Goal: Complete application form

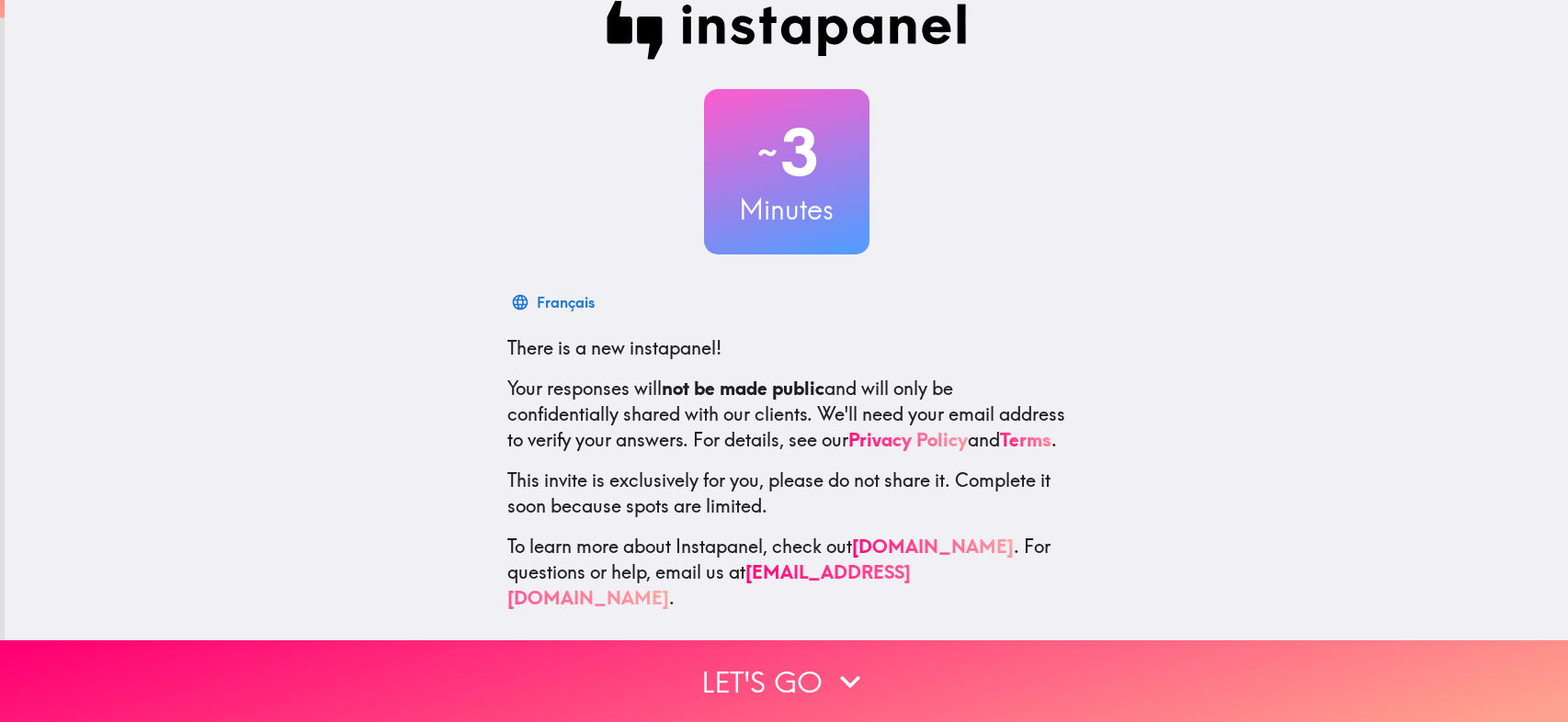
scroll to position [43, 0]
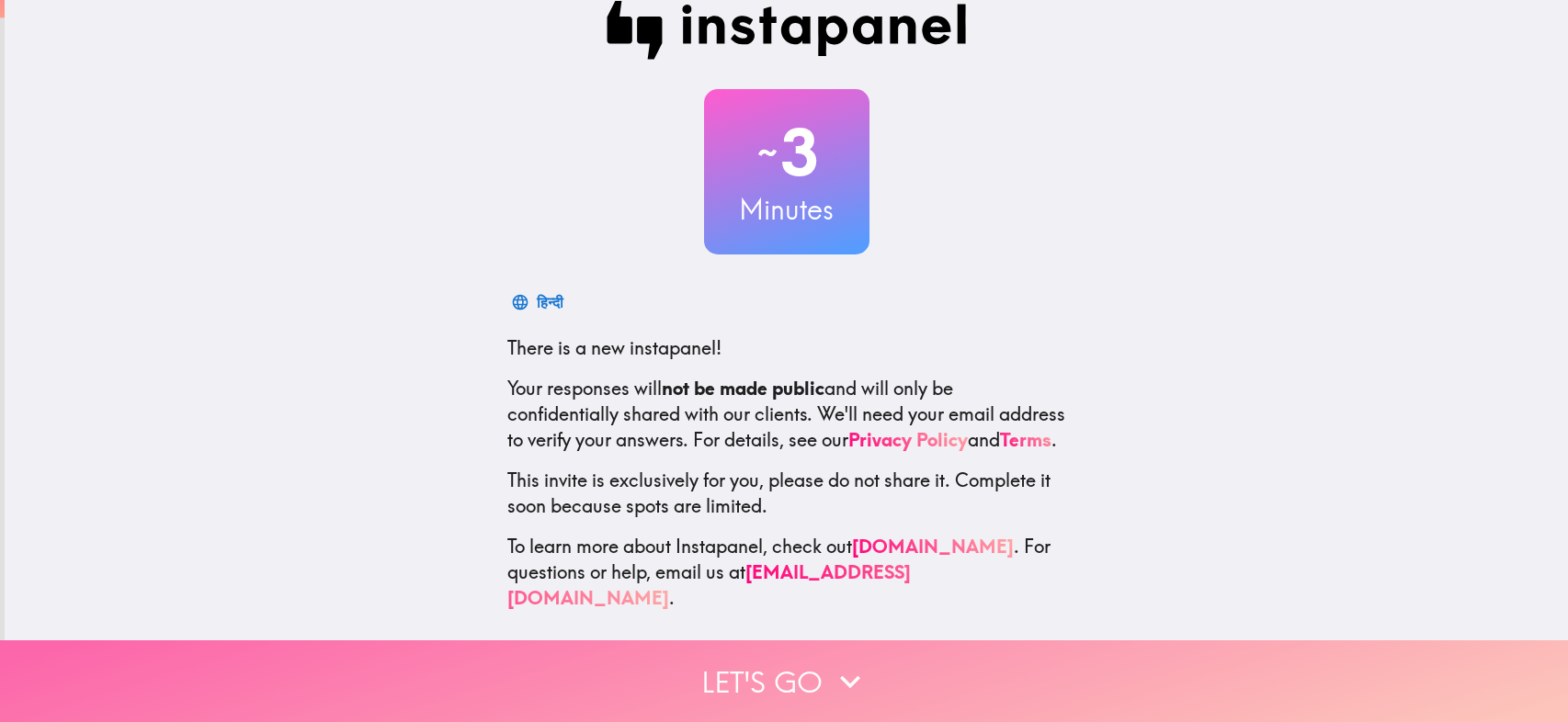
click at [768, 659] on button "Let's go" at bounding box center [784, 680] width 1568 height 81
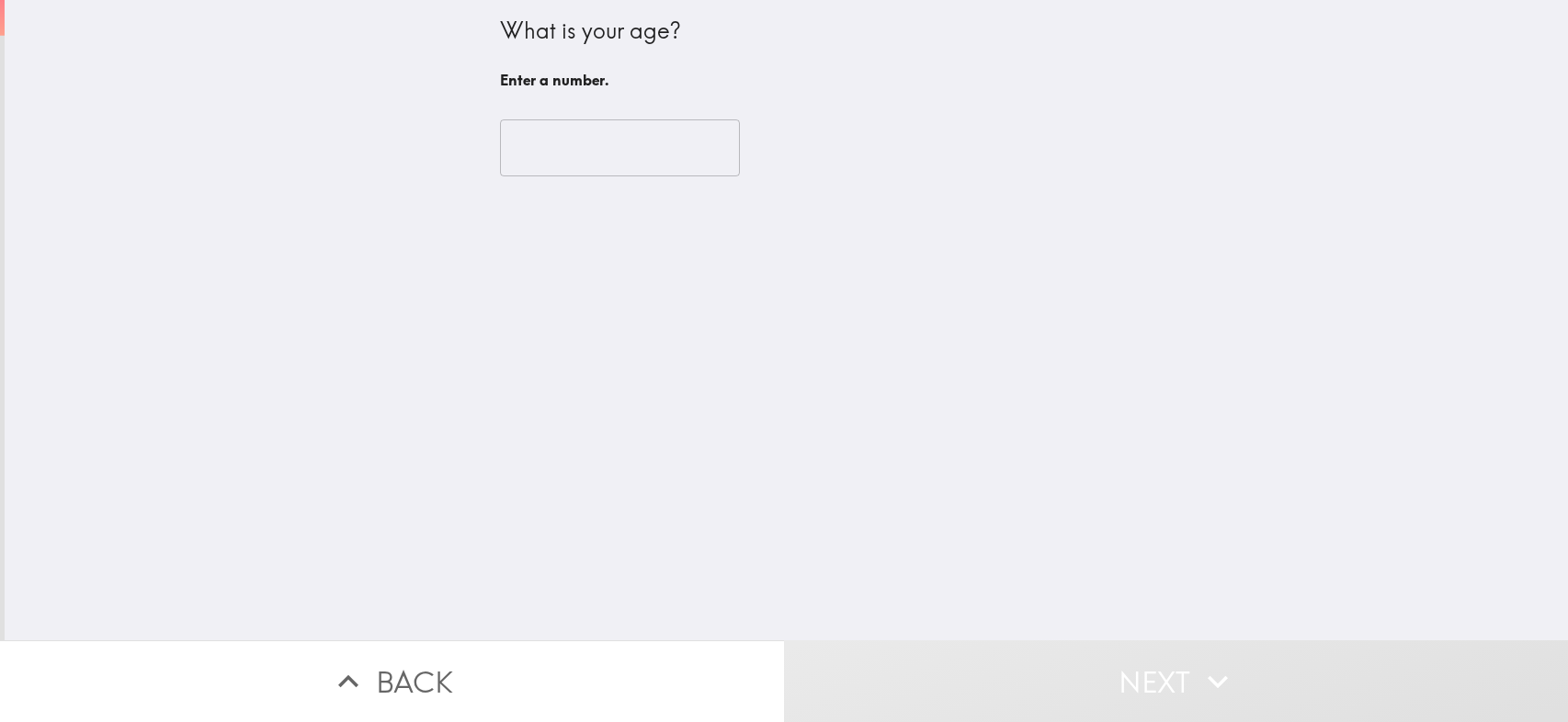
click at [514, 152] on input "number" at bounding box center [620, 147] width 240 height 57
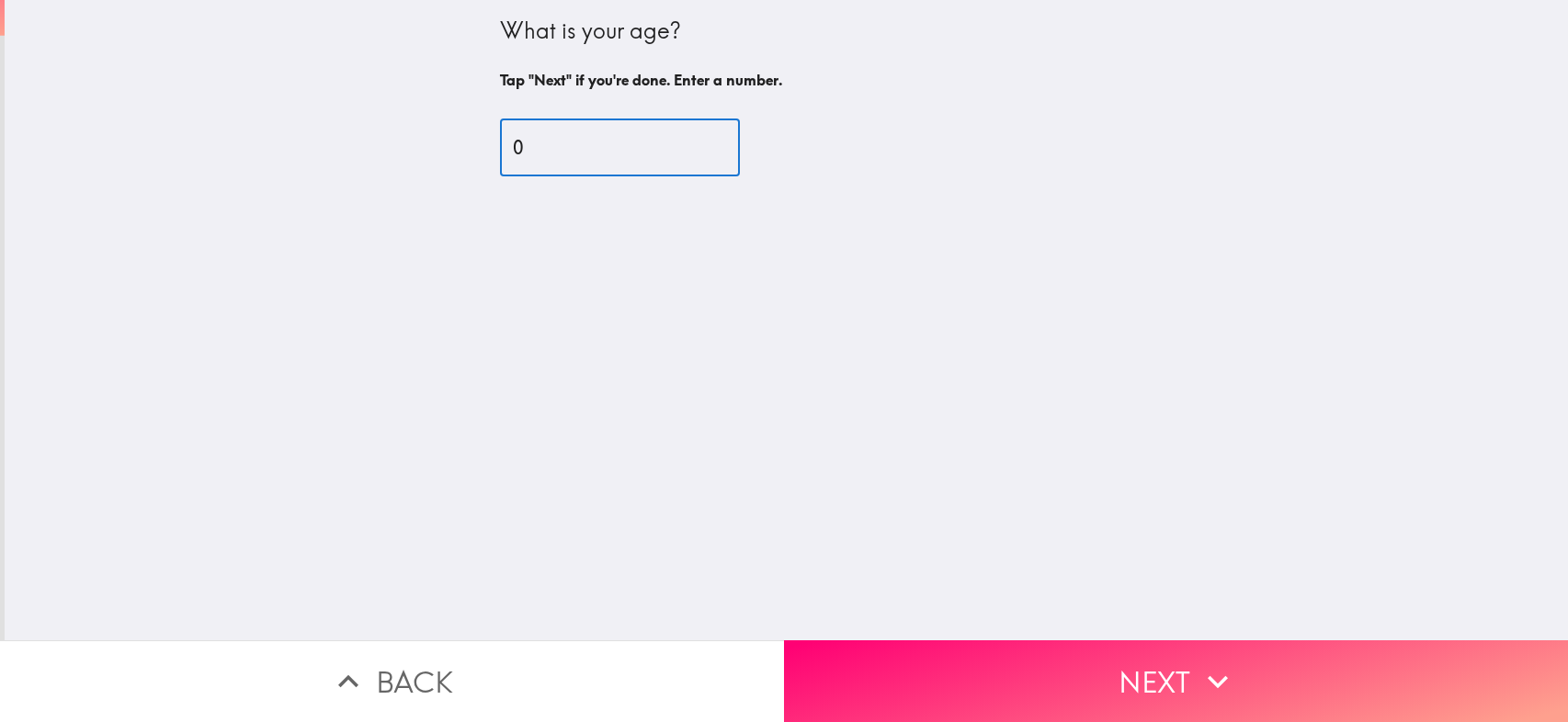
click at [688, 157] on input "0" at bounding box center [620, 147] width 240 height 57
click at [688, 144] on input "3" at bounding box center [620, 147] width 240 height 57
click at [687, 144] on input "74" at bounding box center [620, 147] width 240 height 57
click at [688, 143] on input "75" at bounding box center [620, 147] width 240 height 57
click at [688, 143] on input "76" at bounding box center [620, 147] width 240 height 57
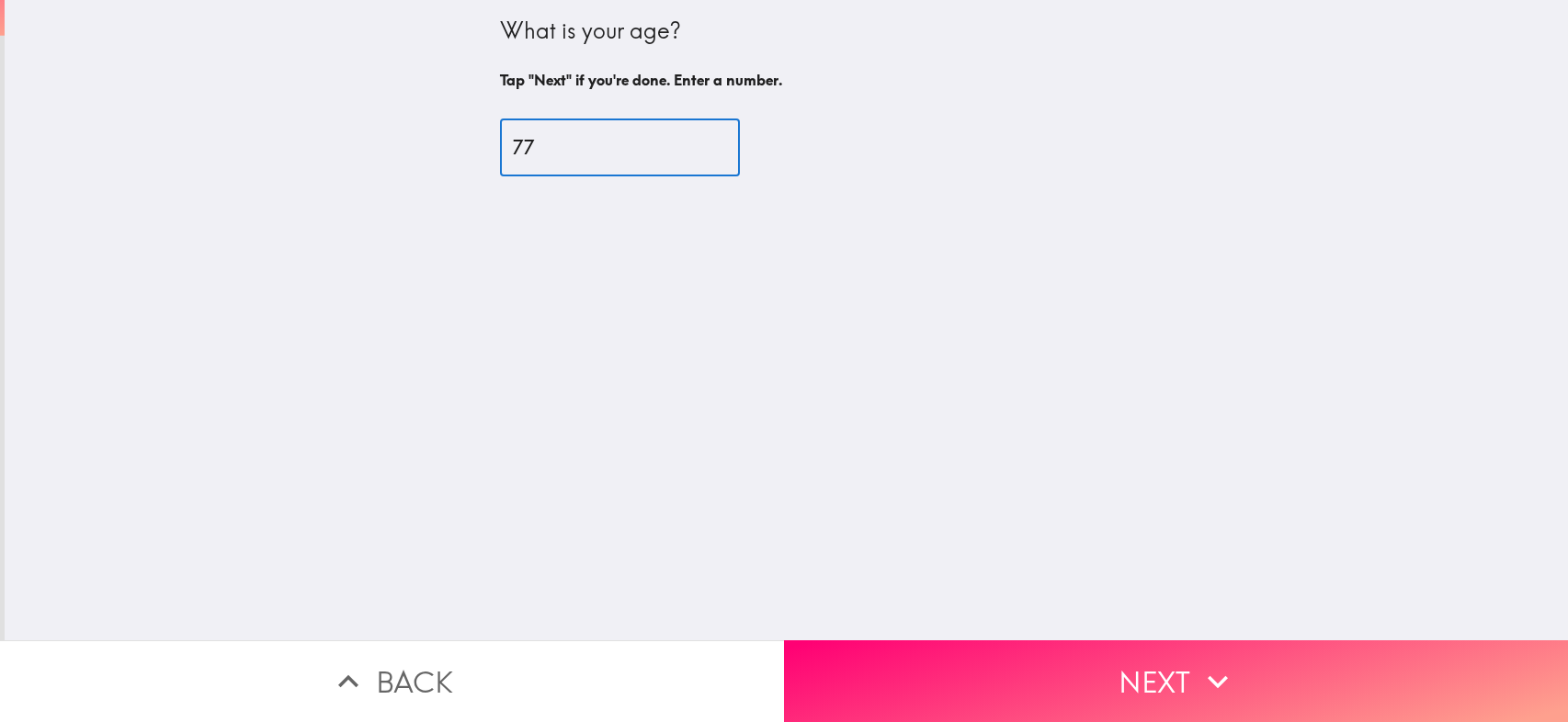
click at [688, 143] on input "77" at bounding box center [620, 147] width 240 height 57
type input "78"
click at [687, 143] on input "78" at bounding box center [620, 147] width 240 height 57
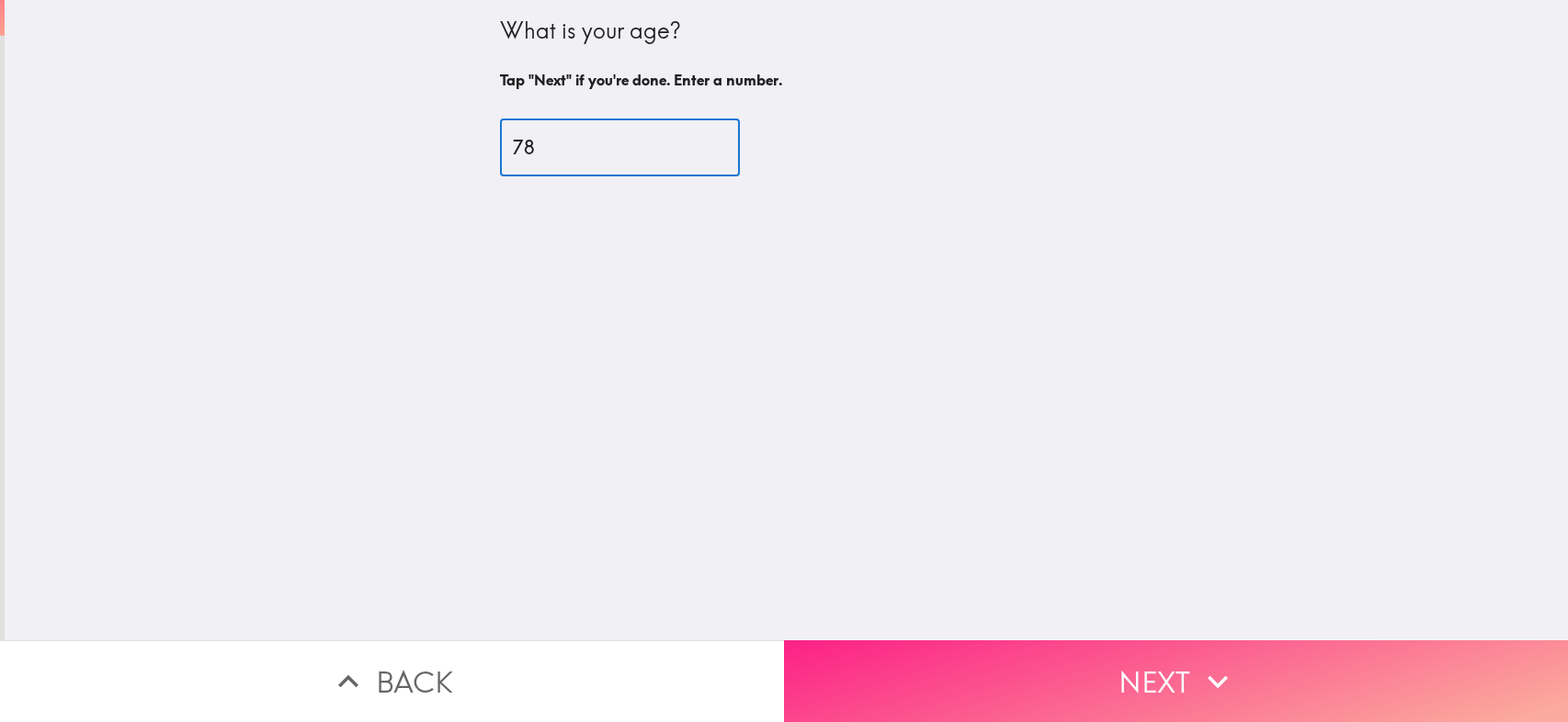
click at [1140, 674] on button "Next" at bounding box center [1176, 680] width 784 height 81
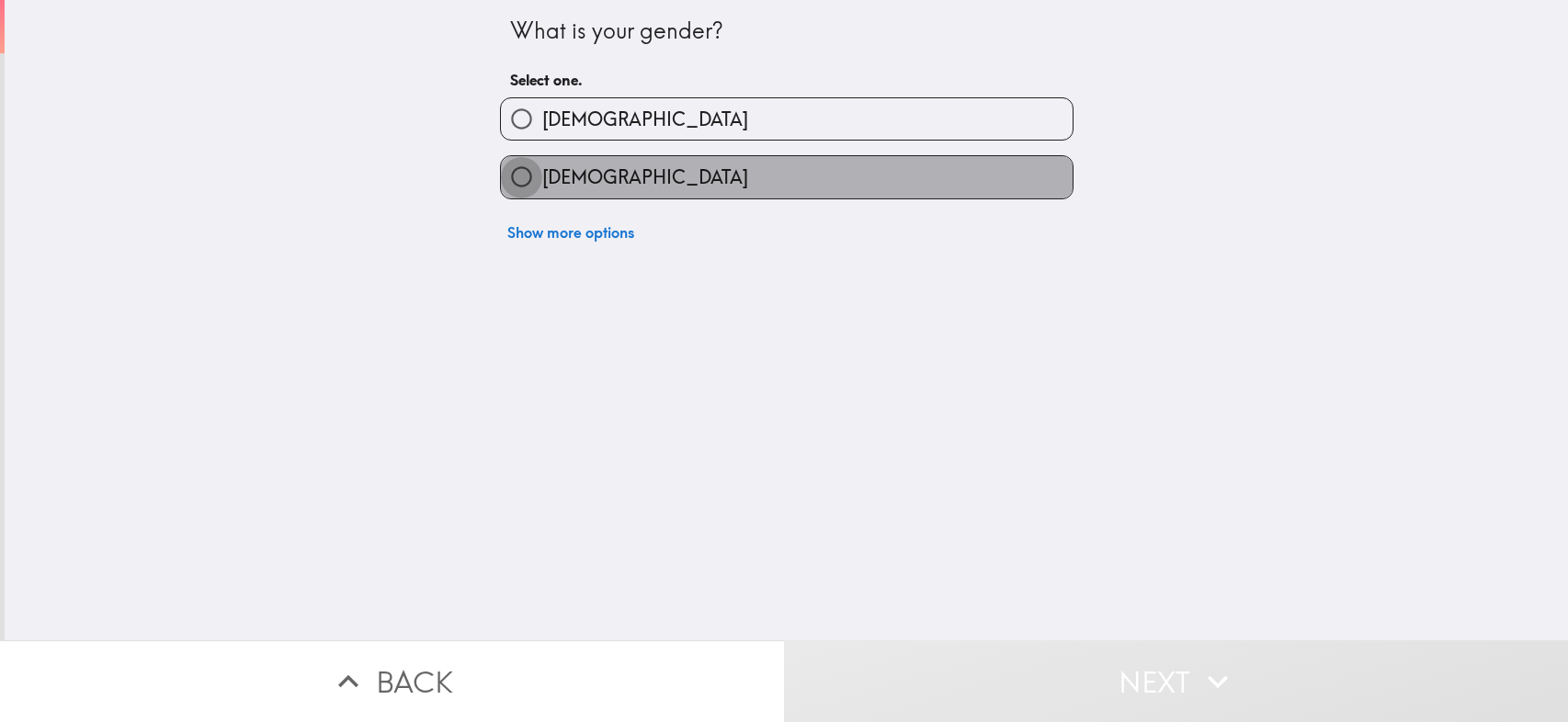
click at [503, 173] on input "[DEMOGRAPHIC_DATA]" at bounding box center [522, 177] width 42 height 42
radio input "true"
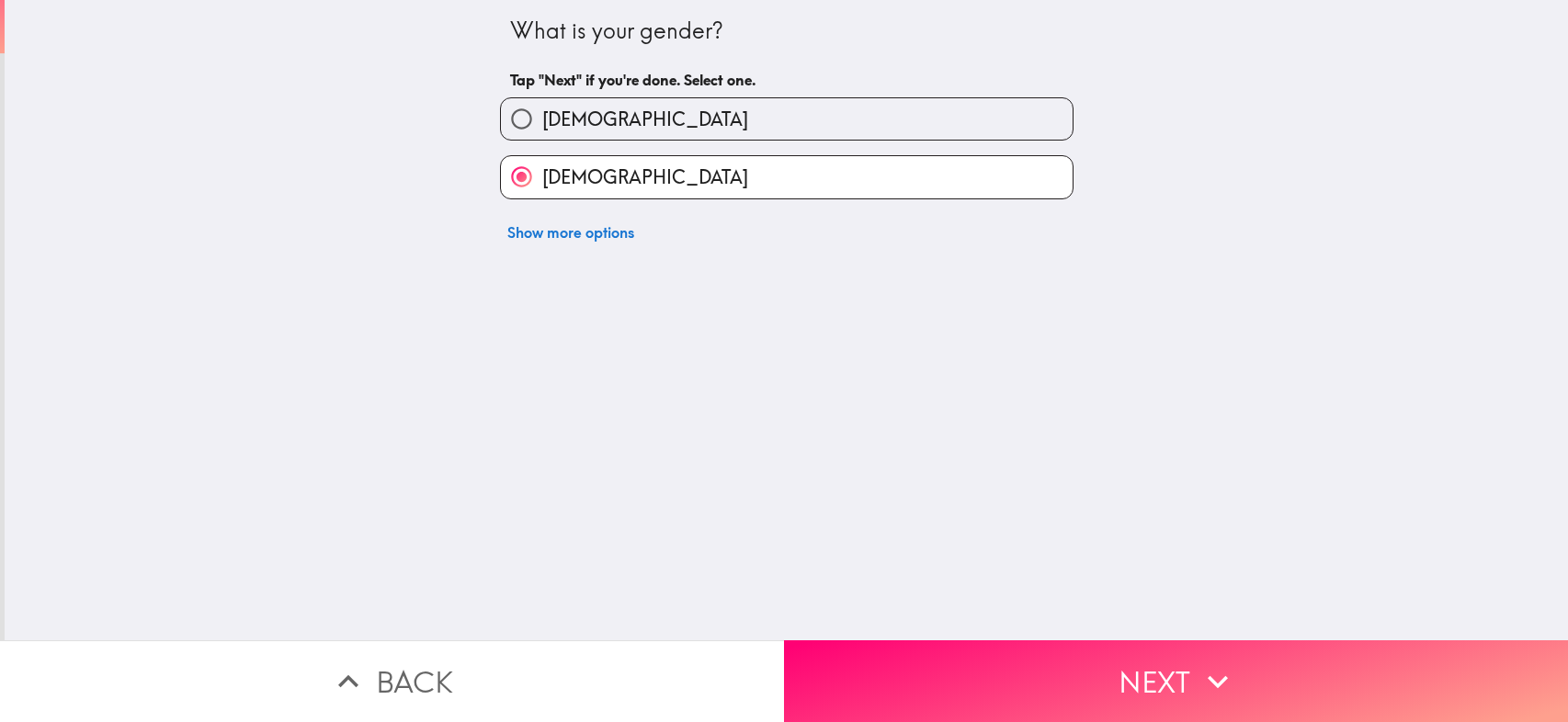
click at [1140, 689] on button "Next" at bounding box center [1176, 680] width 784 height 81
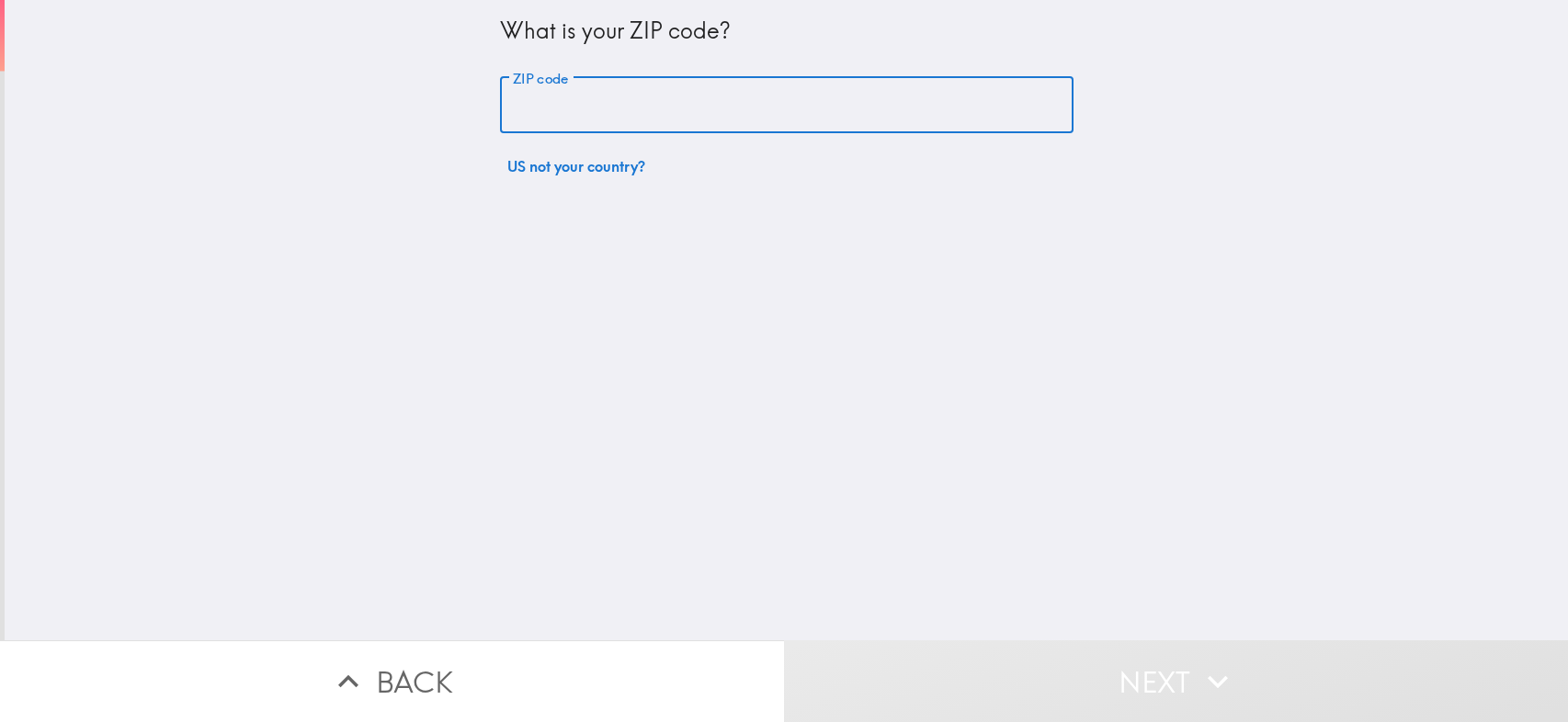
click at [515, 99] on input "ZIP code" at bounding box center [787, 105] width 574 height 57
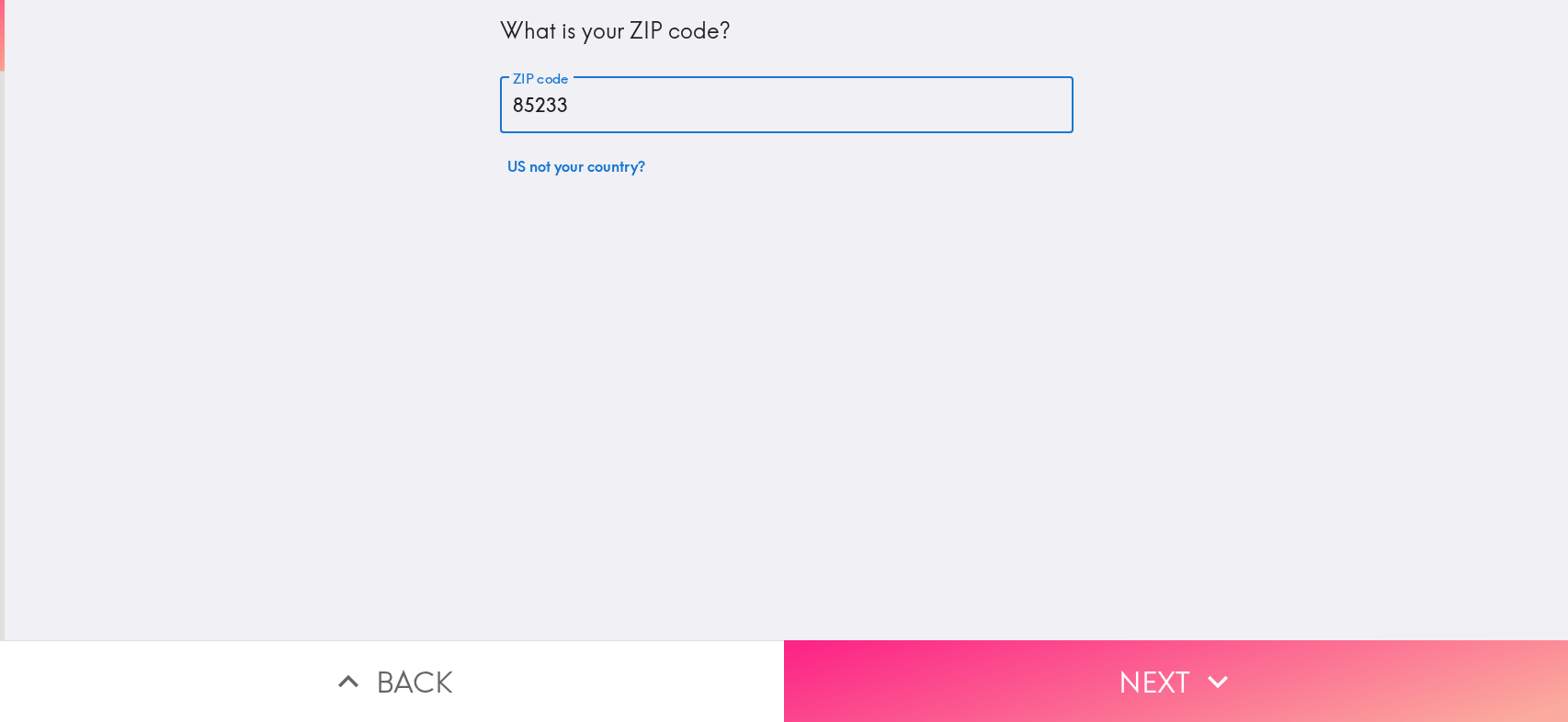
type input "85233"
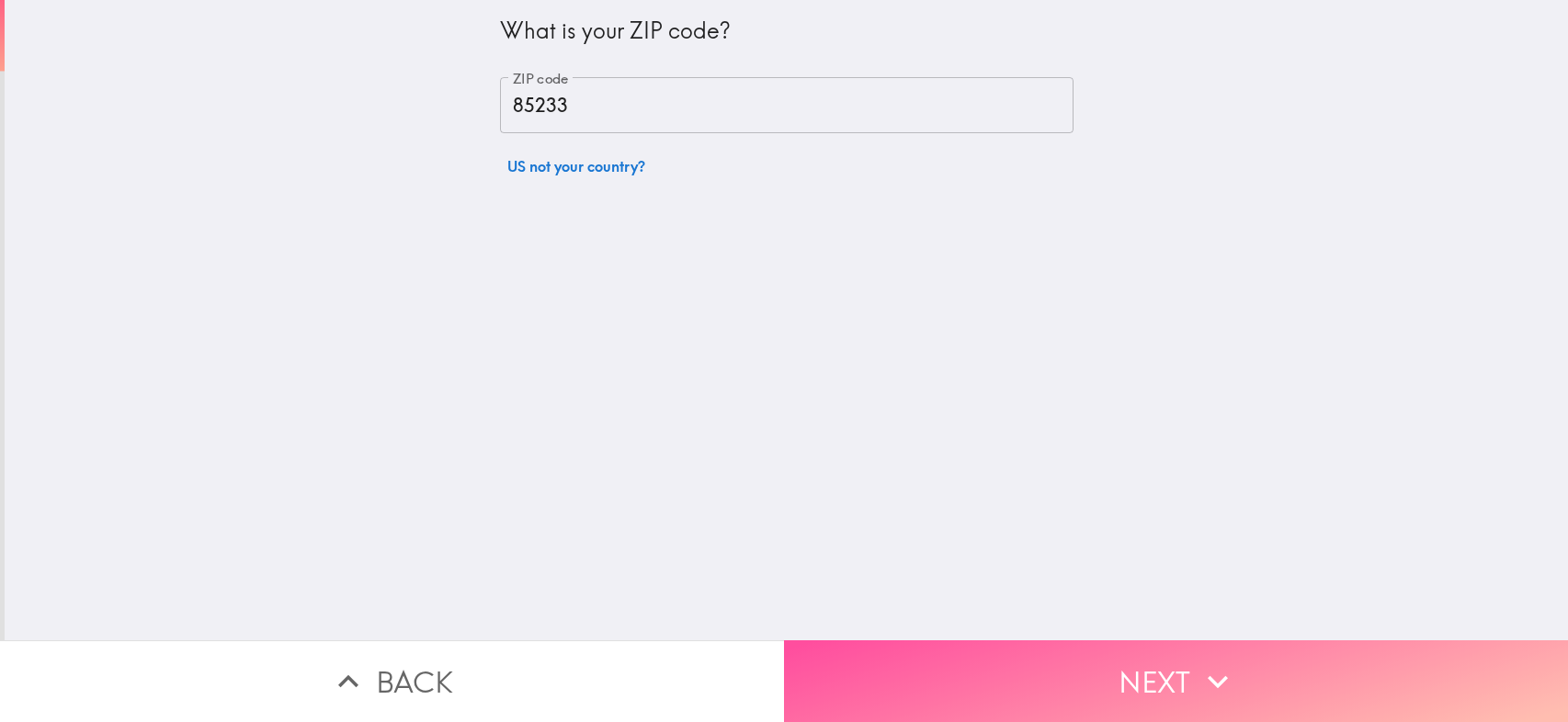
click at [1167, 662] on button "Next" at bounding box center [1176, 680] width 784 height 81
